Goal: Information Seeking & Learning: Learn about a topic

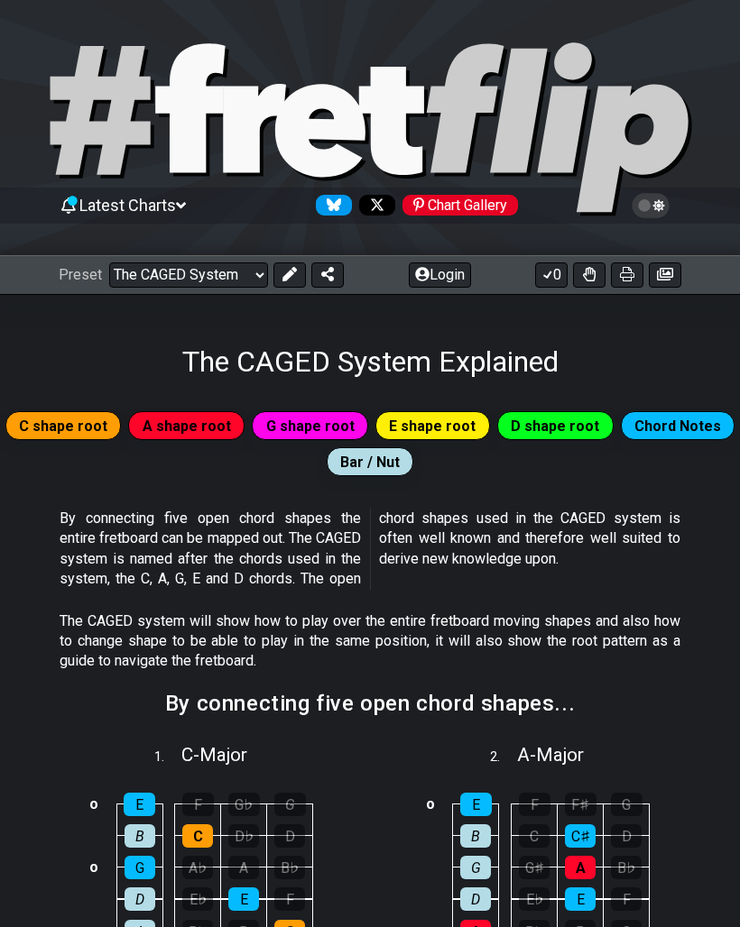
click at [251, 274] on select "Welcome to #fretflip! Initial Preset Custom Preset Minor Pentatonic Major Penta…" at bounding box center [188, 275] width 159 height 25
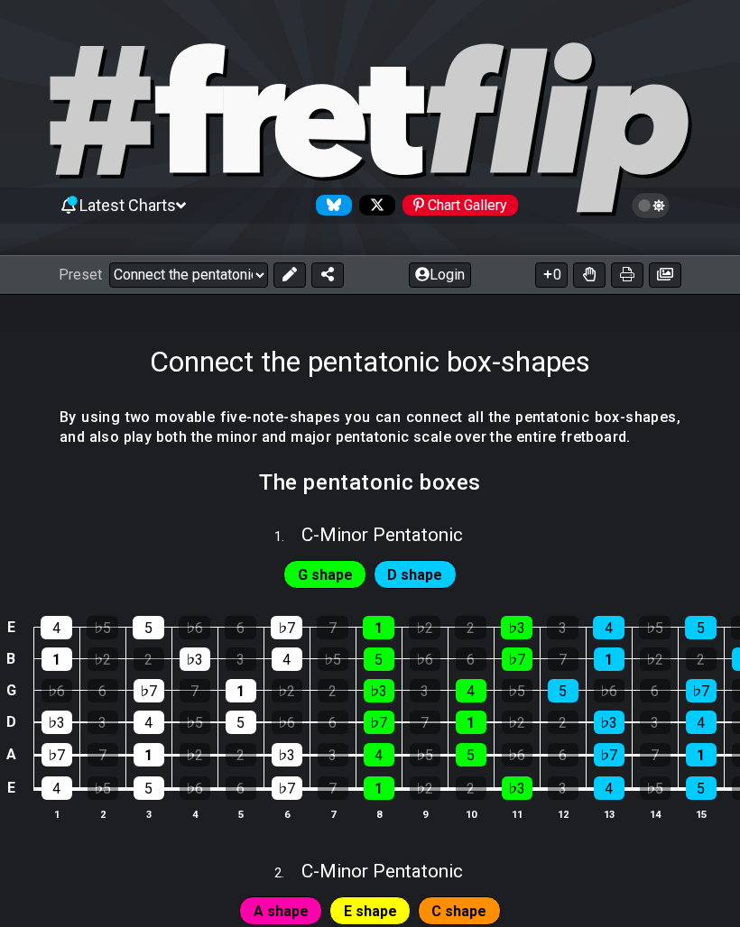
click at [636, 278] on button at bounding box center [627, 275] width 32 height 25
click at [629, 272] on icon at bounding box center [627, 274] width 14 height 14
click at [627, 278] on icon at bounding box center [627, 274] width 14 height 14
click at [671, 270] on icon at bounding box center [665, 274] width 16 height 14
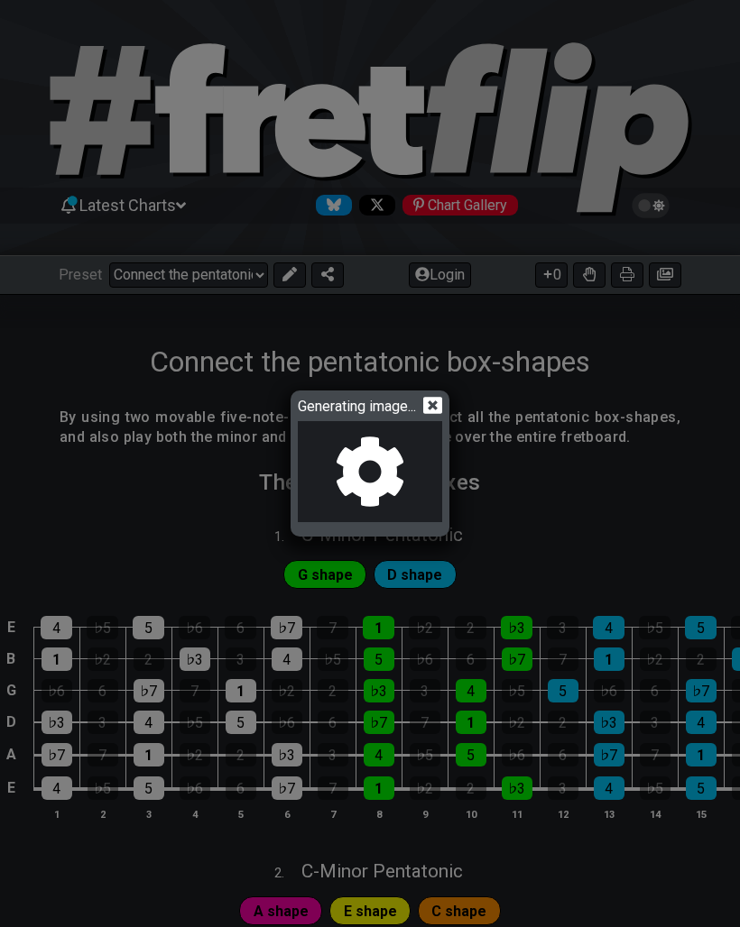
click at [440, 410] on icon at bounding box center [432, 405] width 19 height 17
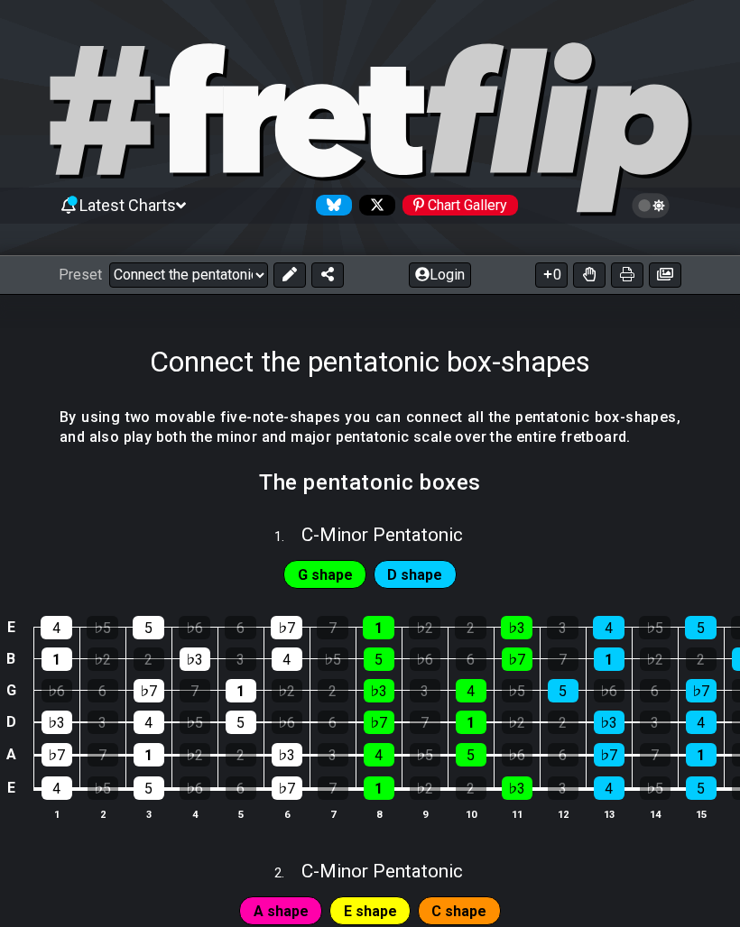
click at [587, 280] on icon at bounding box center [589, 274] width 13 height 14
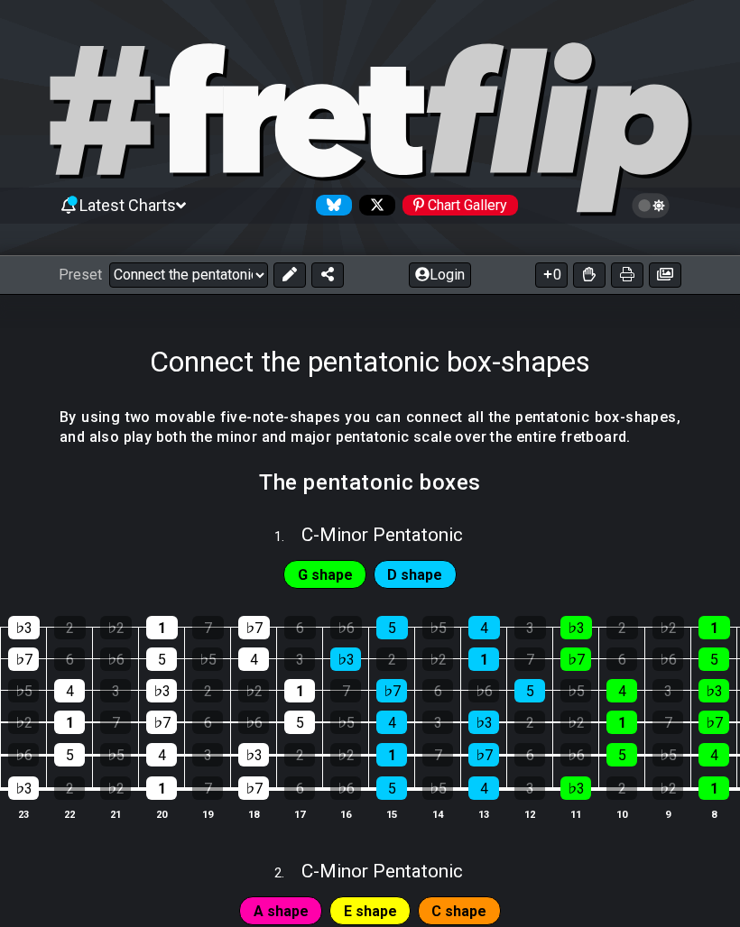
click at [589, 274] on icon at bounding box center [589, 274] width 13 height 14
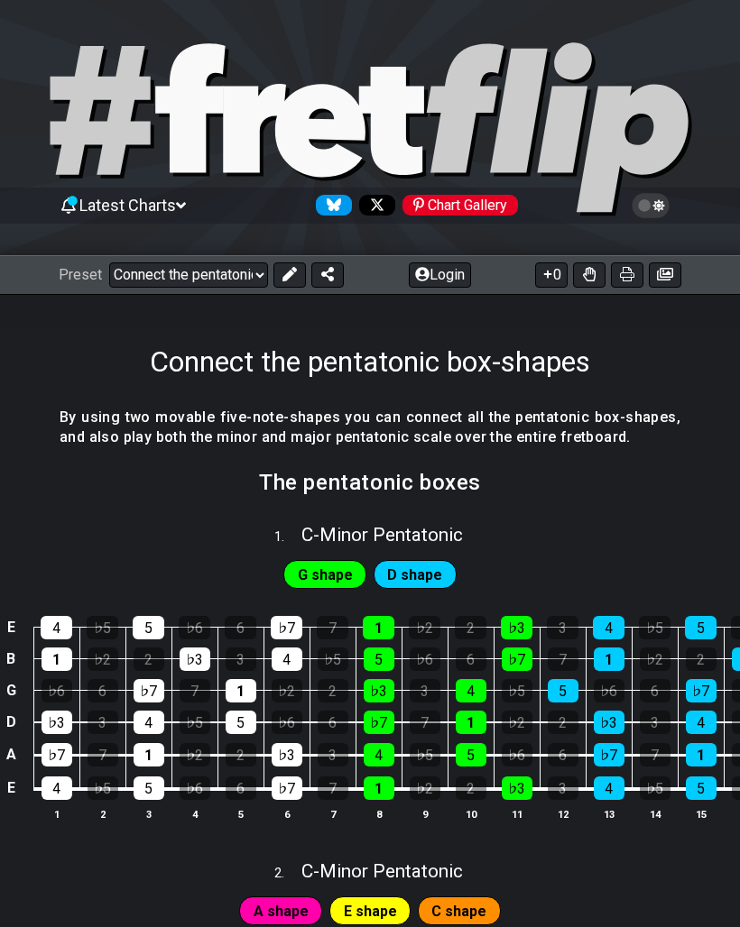
click at [589, 281] on icon at bounding box center [589, 274] width 13 height 14
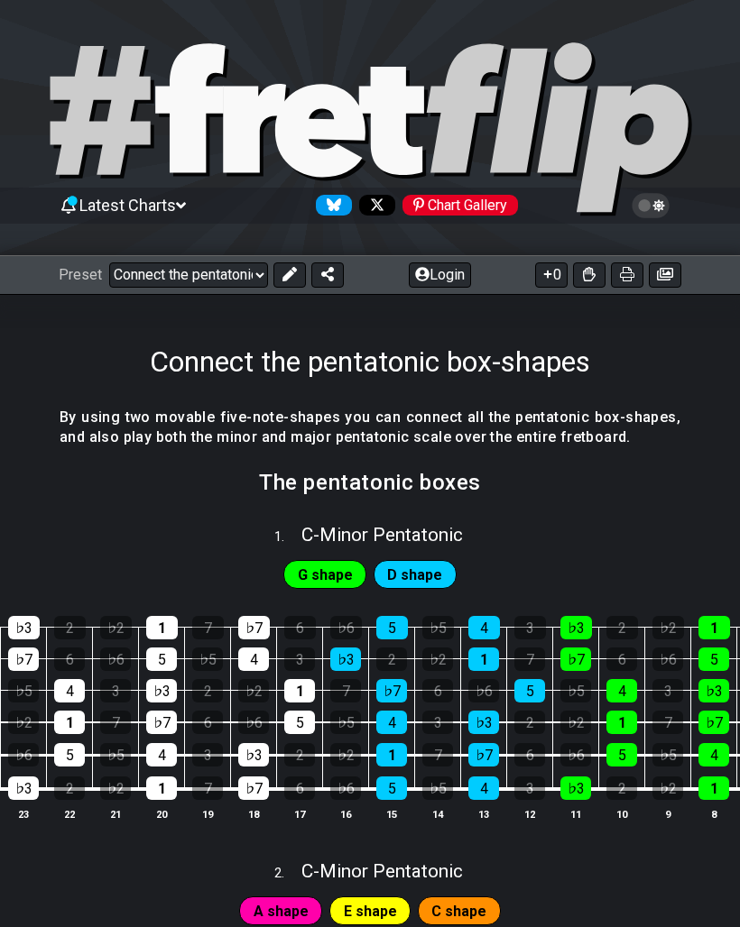
click at [586, 281] on icon at bounding box center [589, 274] width 13 height 14
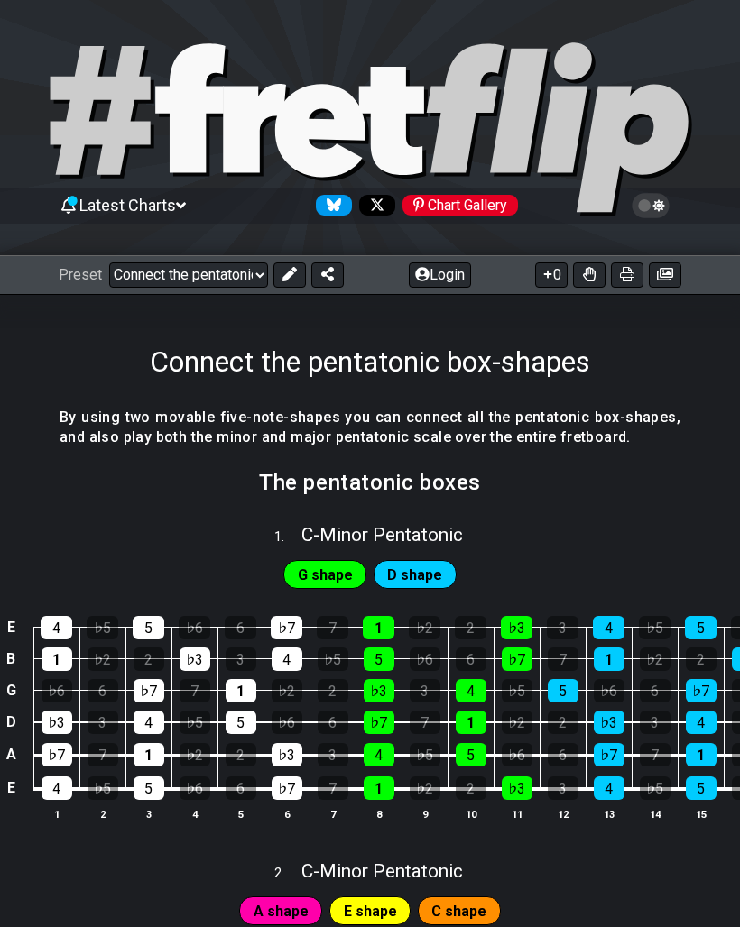
click at [557, 278] on button "0" at bounding box center [551, 275] width 32 height 25
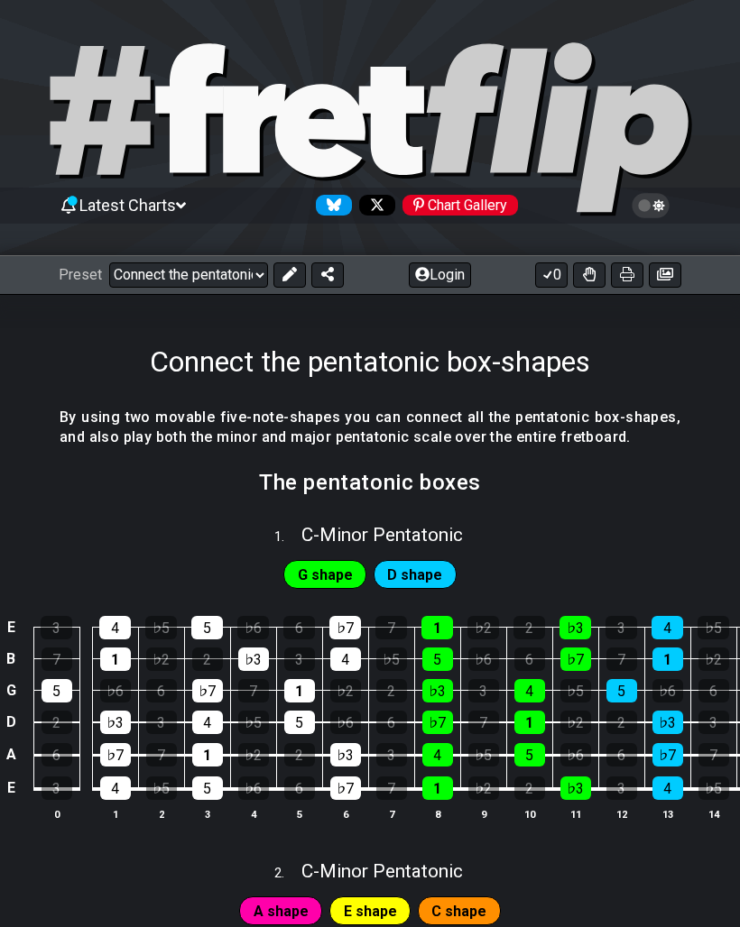
click at [556, 279] on button "0" at bounding box center [551, 275] width 32 height 25
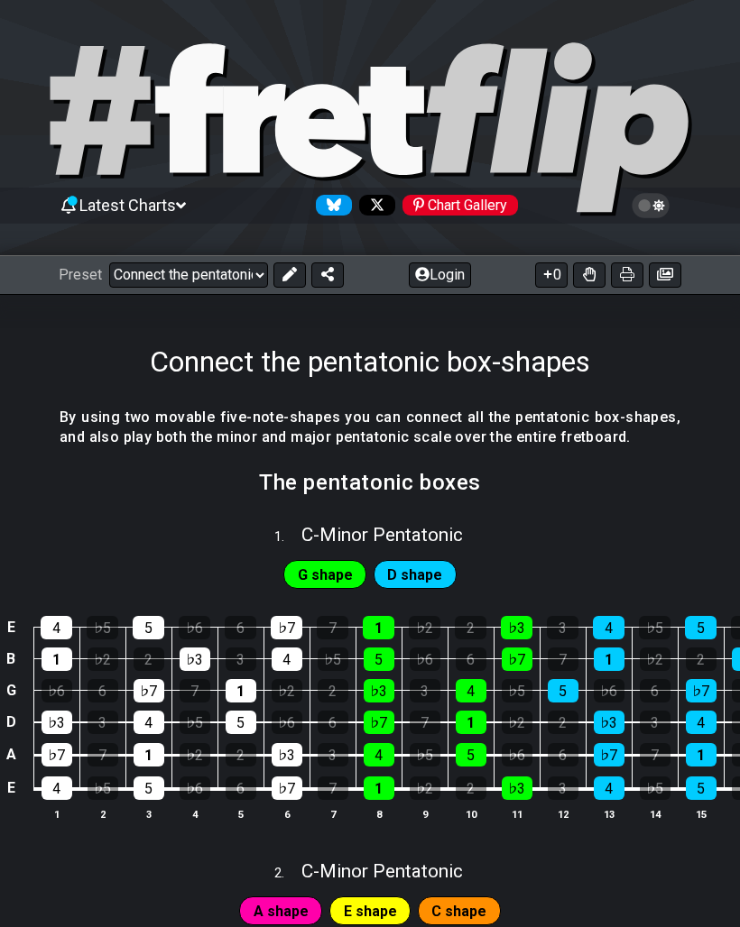
click at [554, 280] on button "0" at bounding box center [551, 275] width 32 height 25
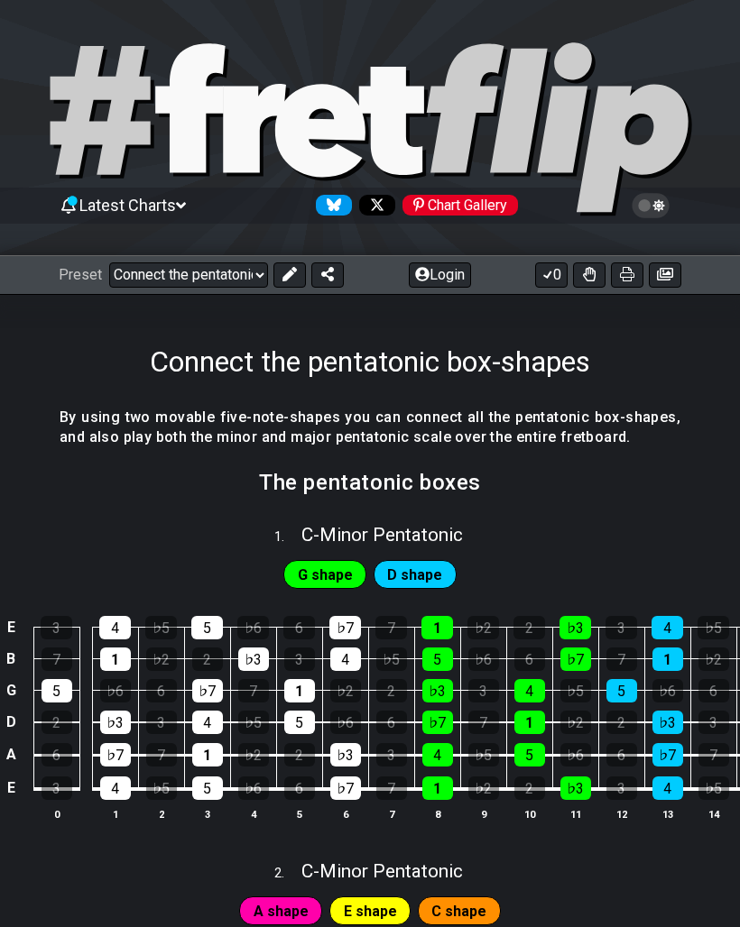
click at [558, 280] on button "0" at bounding box center [551, 275] width 32 height 25
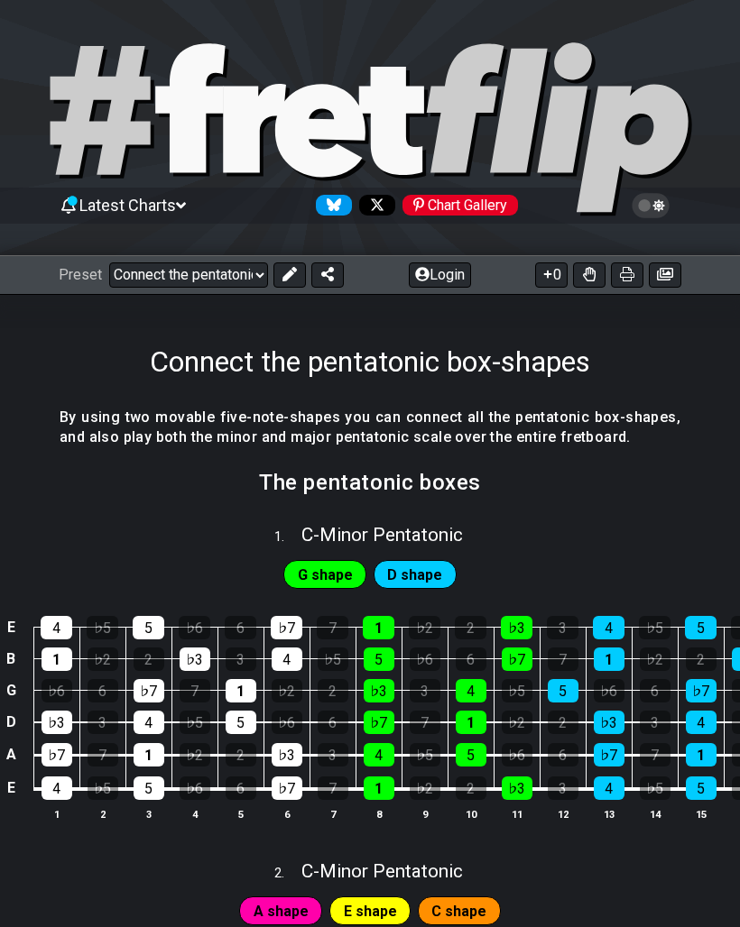
click at [556, 277] on button "0" at bounding box center [551, 275] width 32 height 25
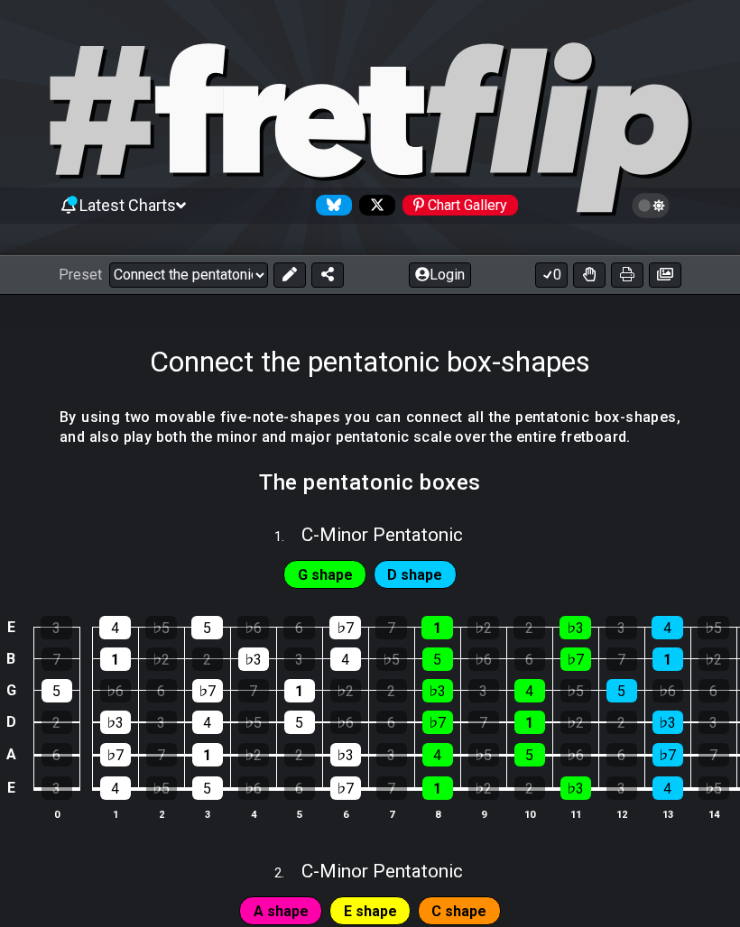
click at [552, 278] on button "0" at bounding box center [551, 275] width 32 height 25
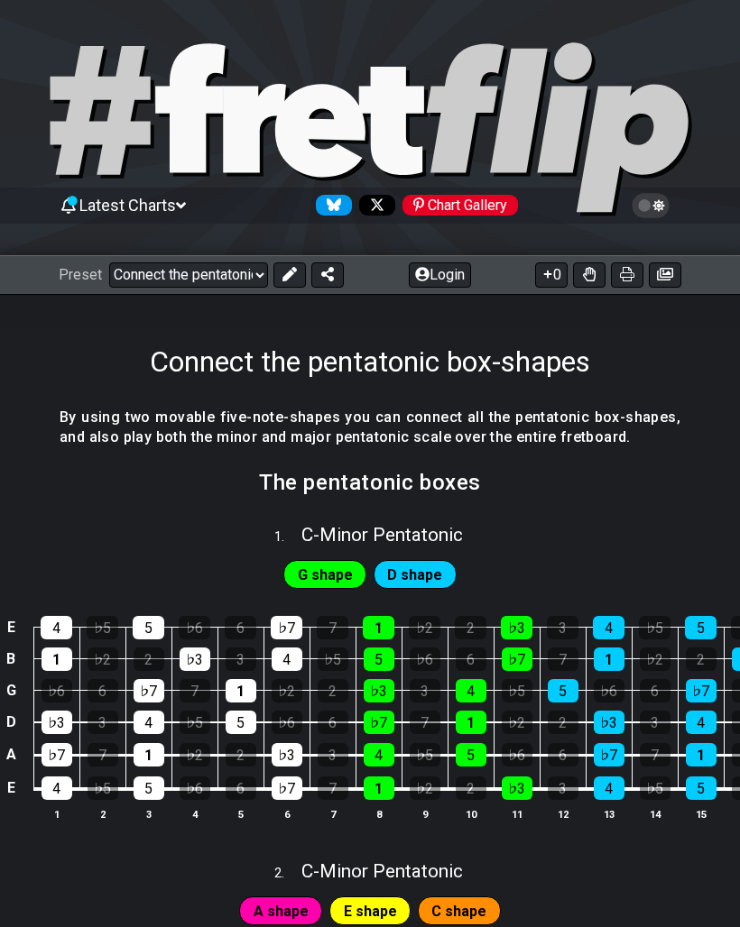
click at [334, 269] on button at bounding box center [327, 275] width 32 height 25
select select "/welcome"
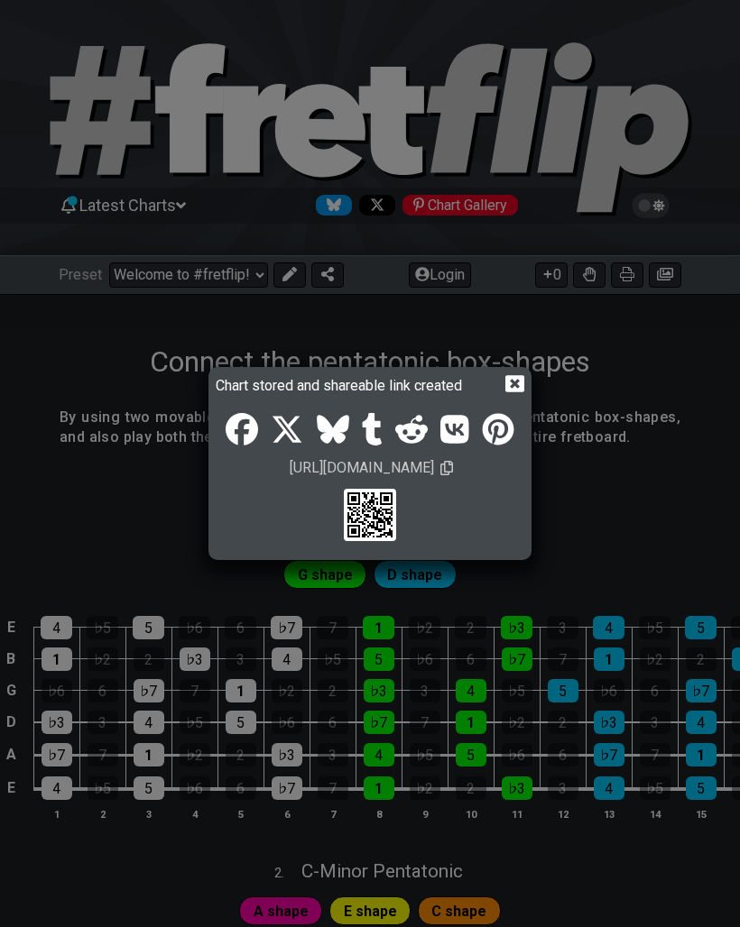
click at [515, 386] on icon at bounding box center [514, 383] width 19 height 19
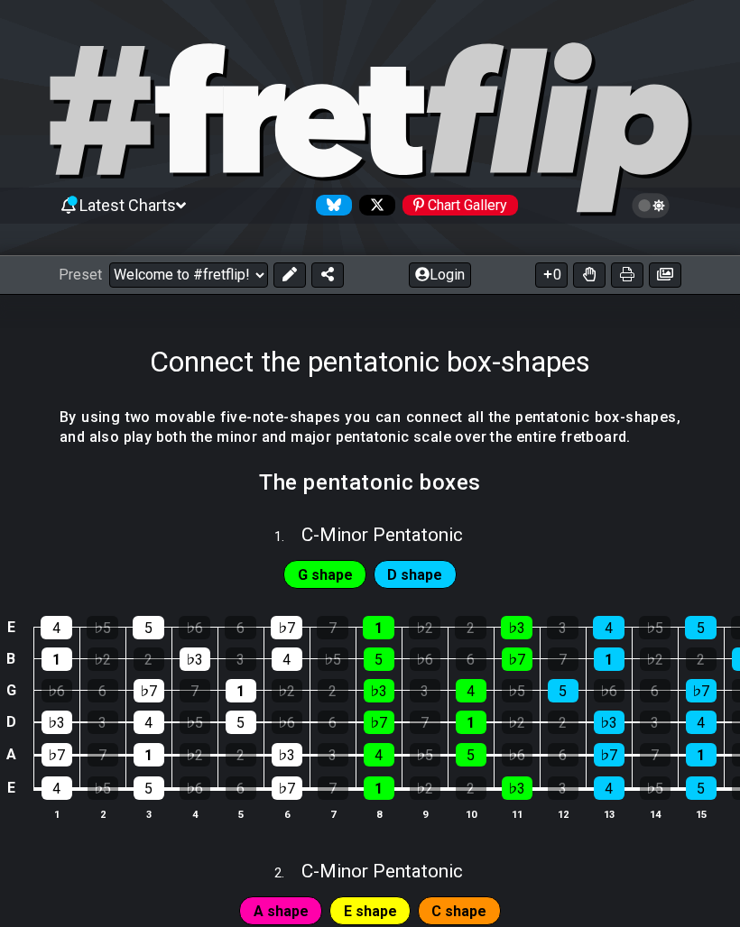
click at [292, 276] on icon at bounding box center [289, 274] width 14 height 14
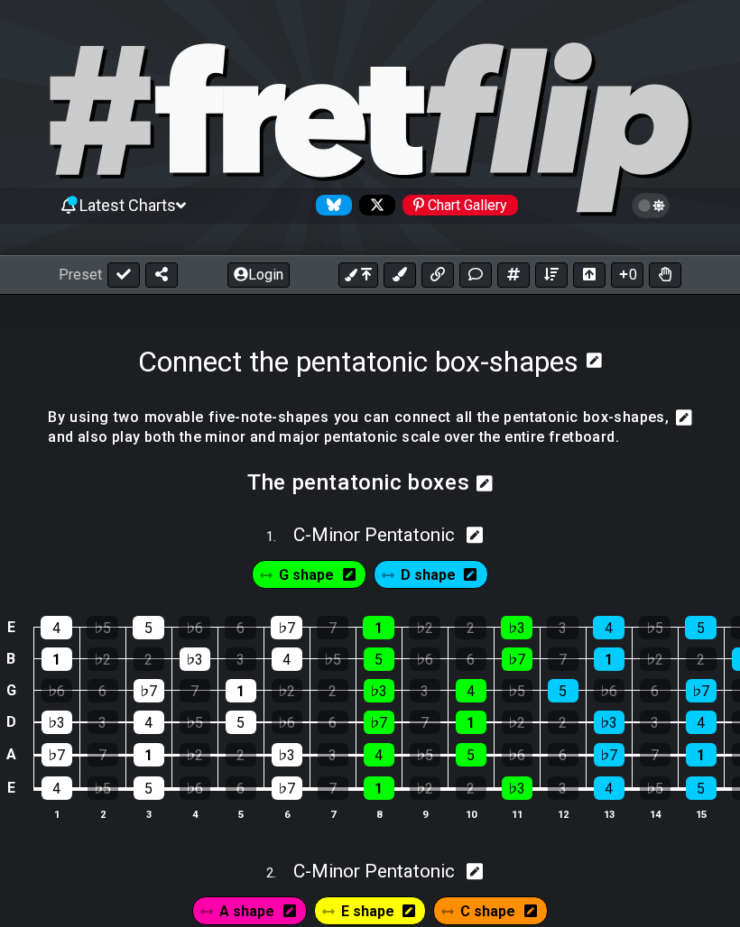
click at [126, 273] on icon at bounding box center [123, 274] width 14 height 11
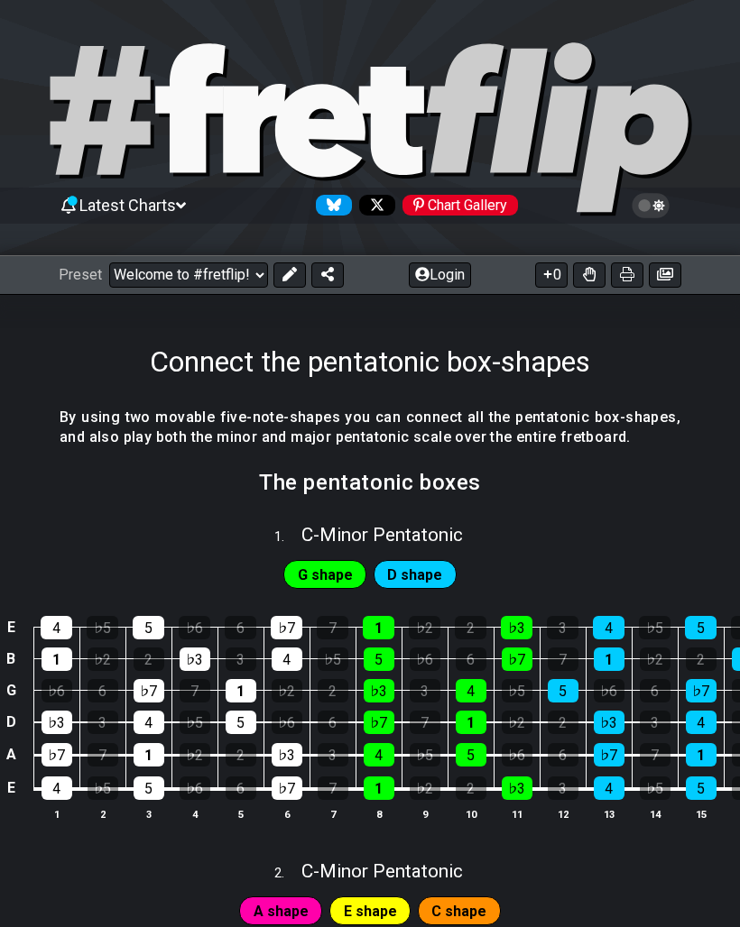
click at [252, 273] on select "Welcome to #fretflip! Initial Preset Custom Preset Minor Pentatonic Major Penta…" at bounding box center [188, 275] width 159 height 25
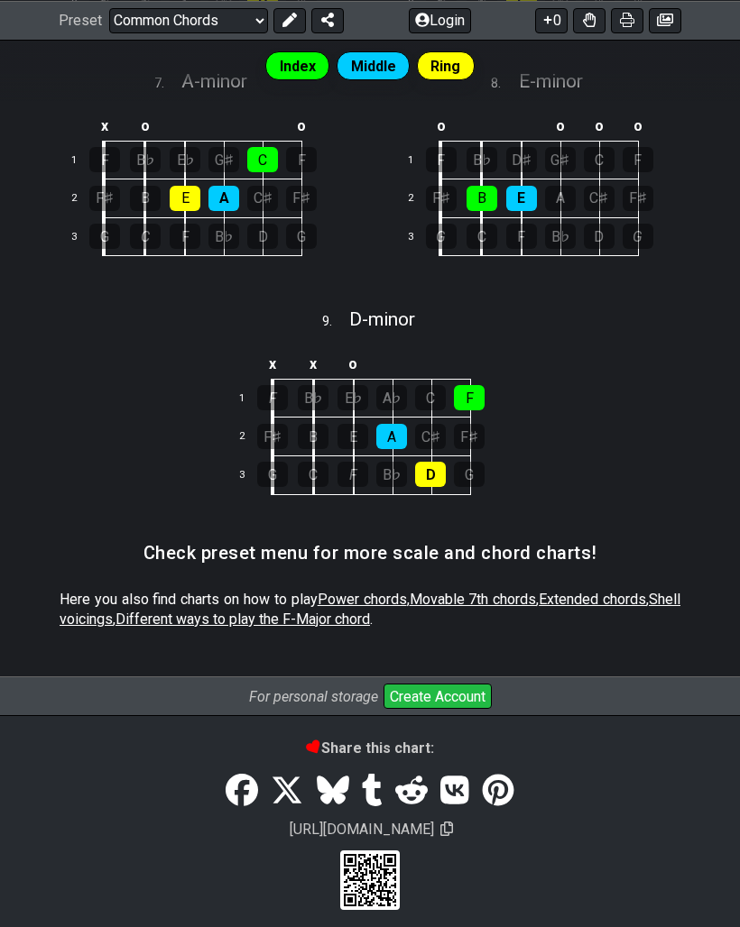
scroll to position [1244, 0]
click at [331, 618] on span "Different ways to play the F-Major chord" at bounding box center [242, 620] width 254 height 17
select select "/welcome"
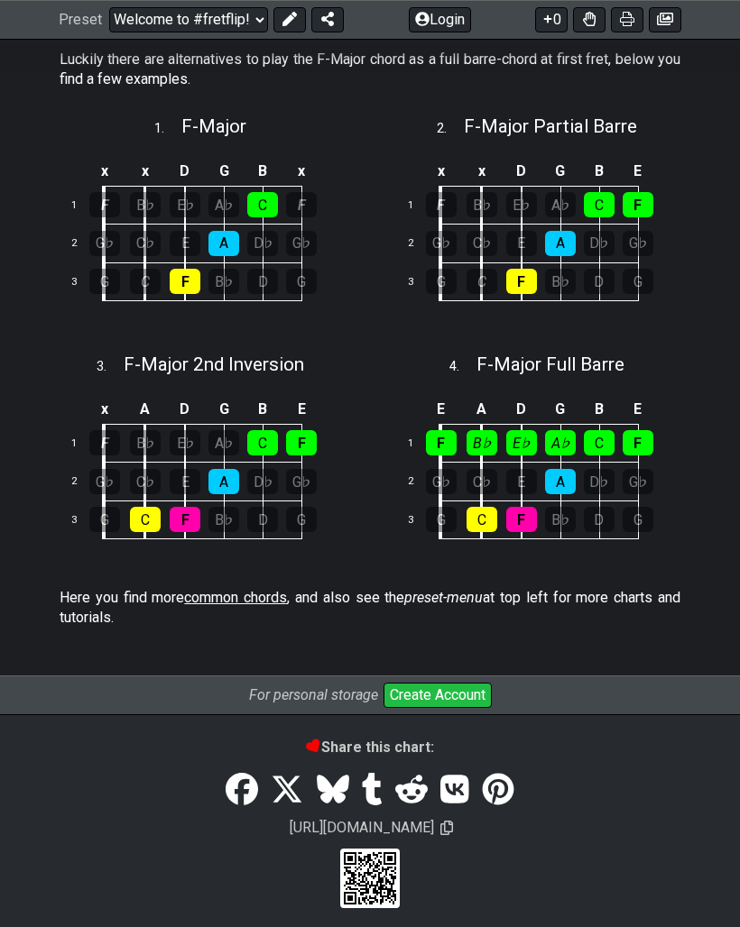
scroll to position [511, 0]
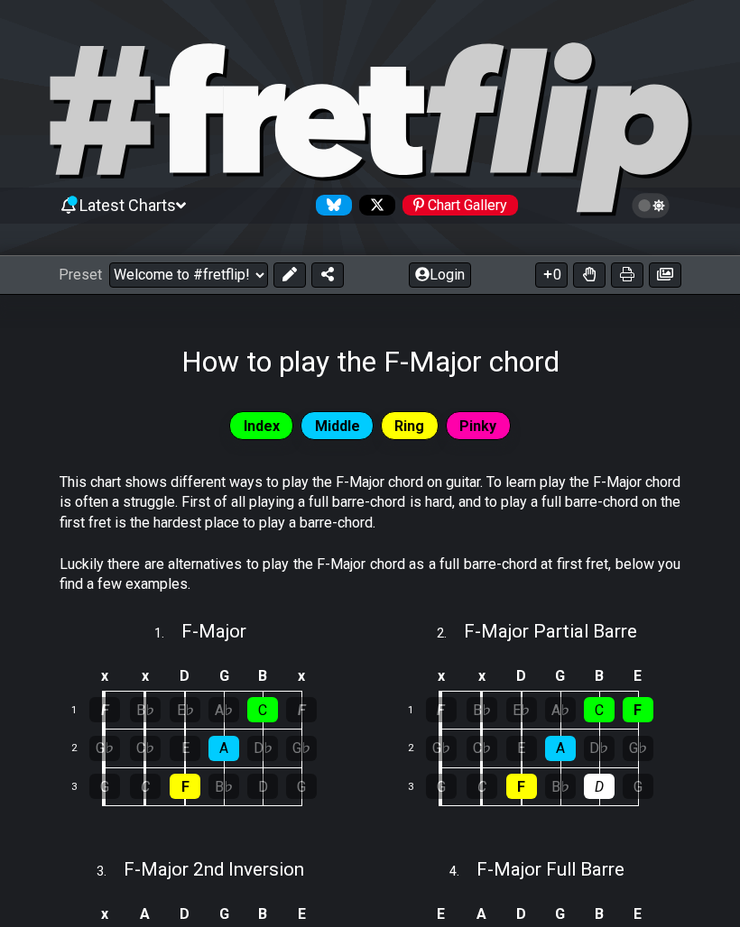
click at [660, 204] on icon at bounding box center [650, 205] width 38 height 25
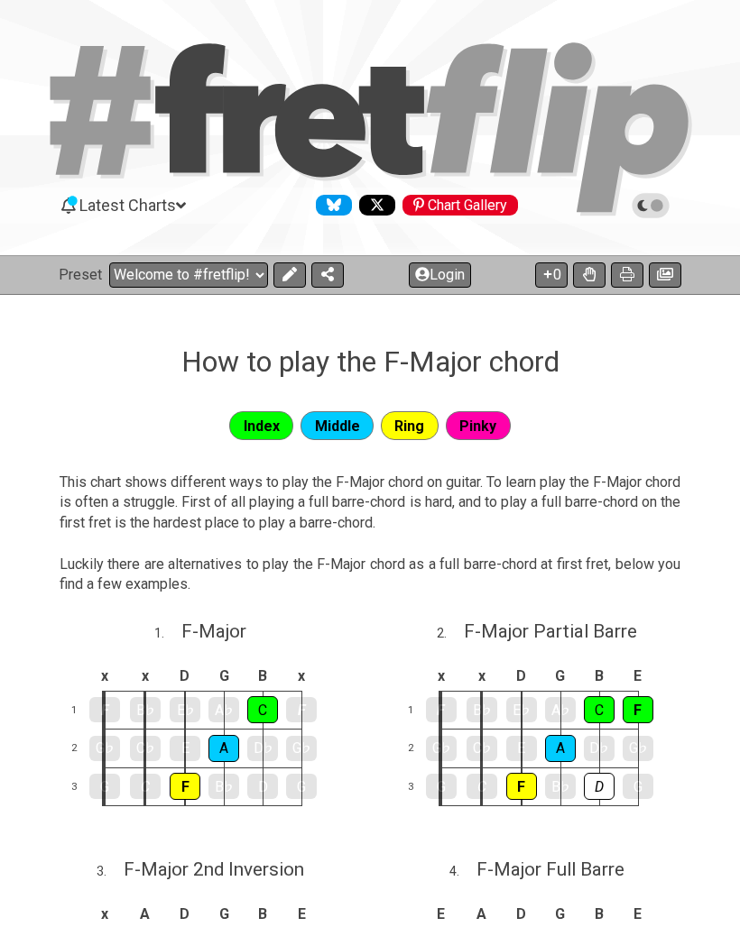
click at [652, 211] on icon at bounding box center [650, 206] width 16 height 16
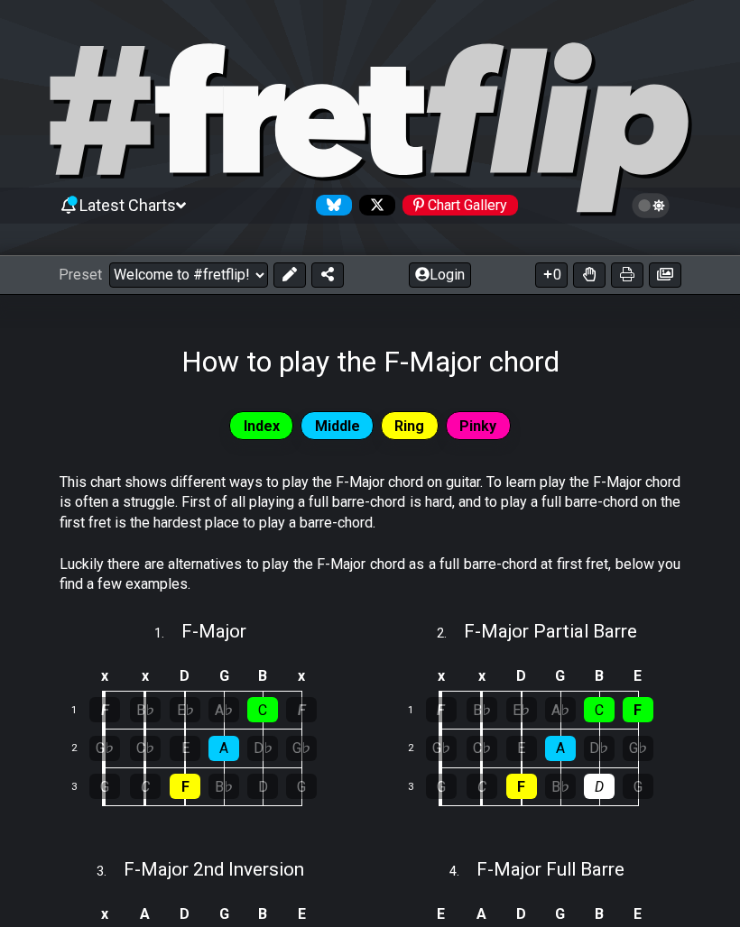
click at [658, 207] on icon at bounding box center [659, 205] width 12 height 13
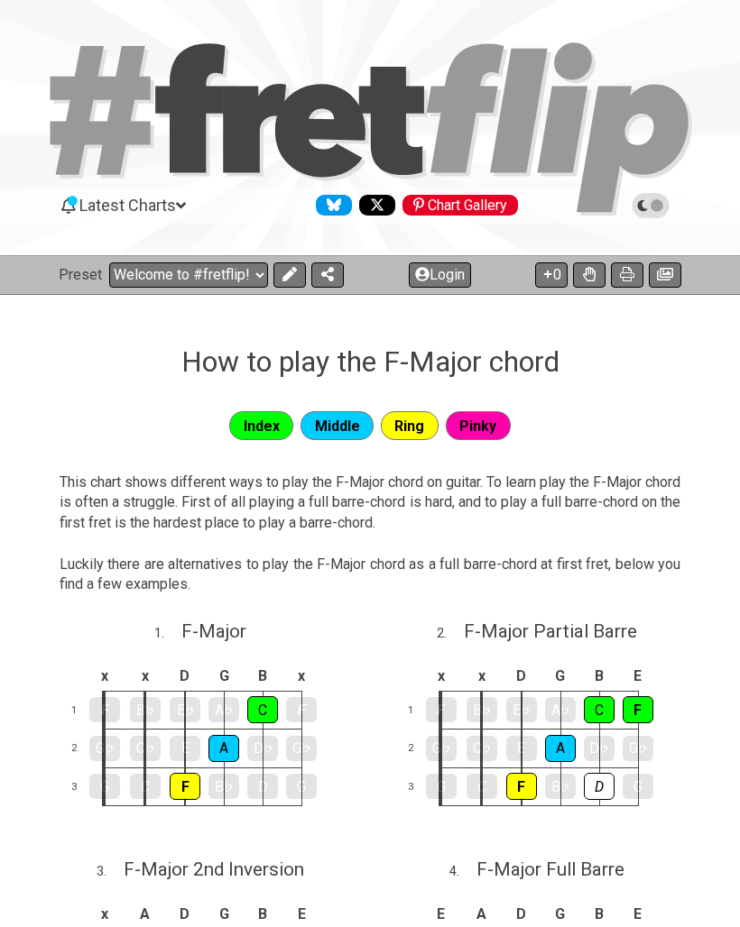
click at [654, 206] on icon at bounding box center [650, 206] width 16 height 16
